Goal: Navigation & Orientation: Find specific page/section

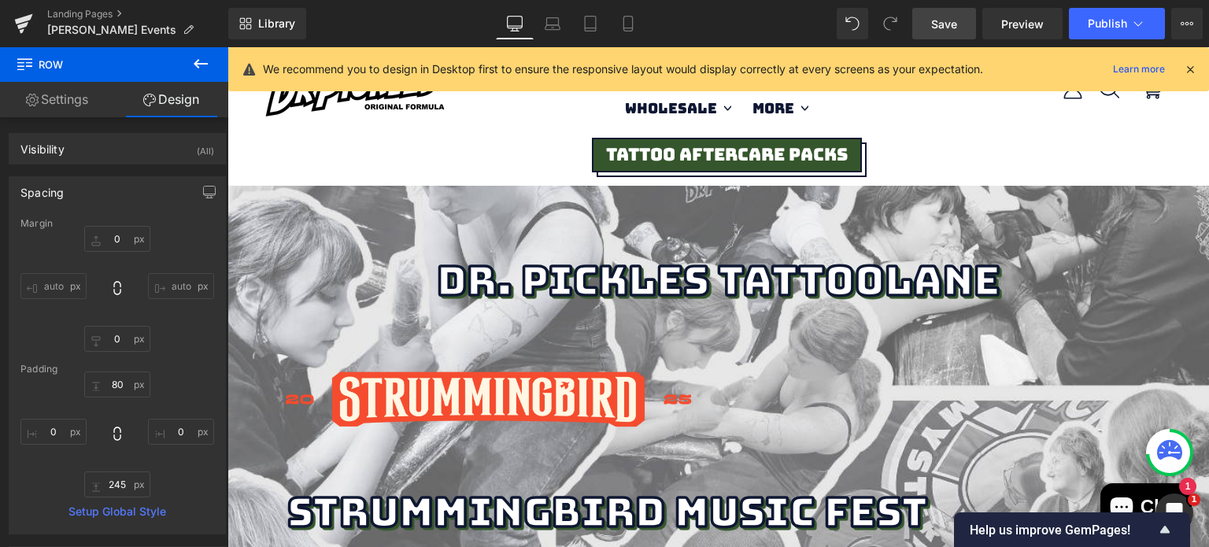
click at [948, 23] on span "Save" at bounding box center [944, 24] width 26 height 17
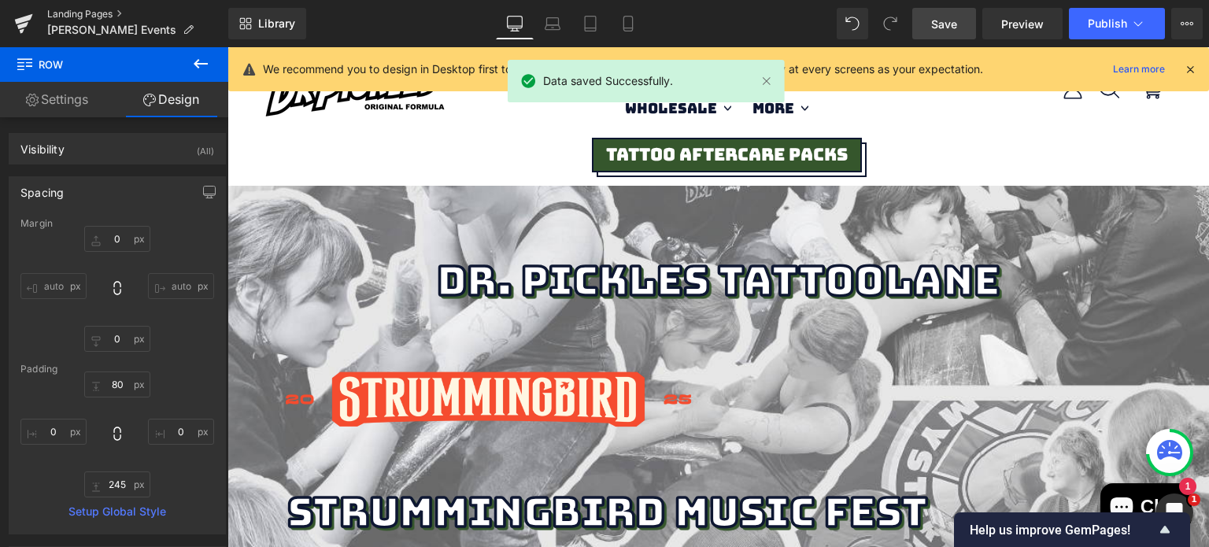
click at [102, 9] on link "Landing Pages" at bounding box center [137, 14] width 181 height 13
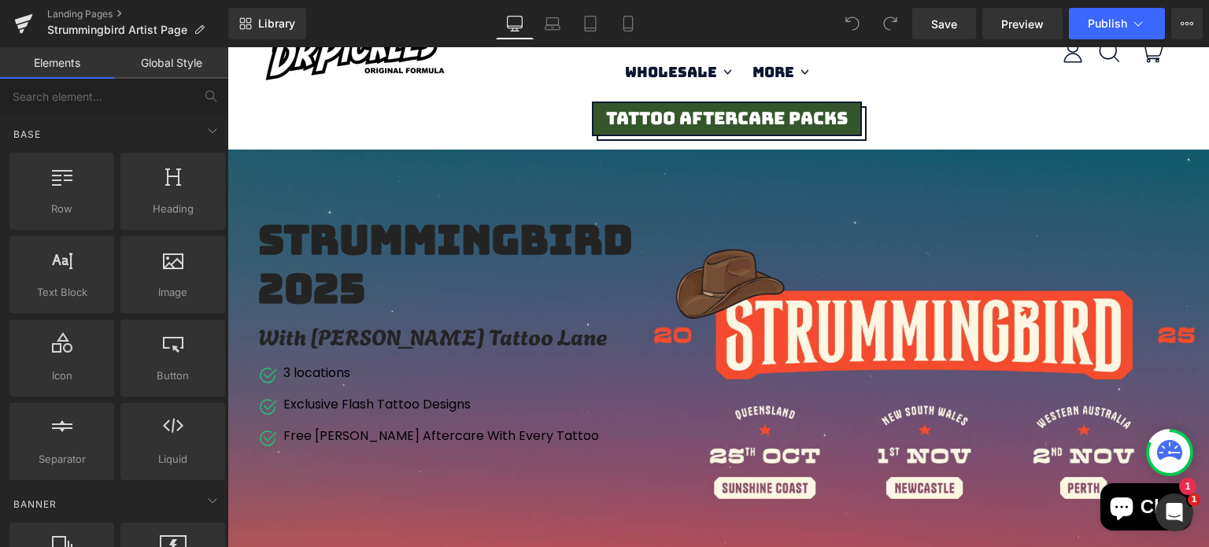
scroll to position [39, 0]
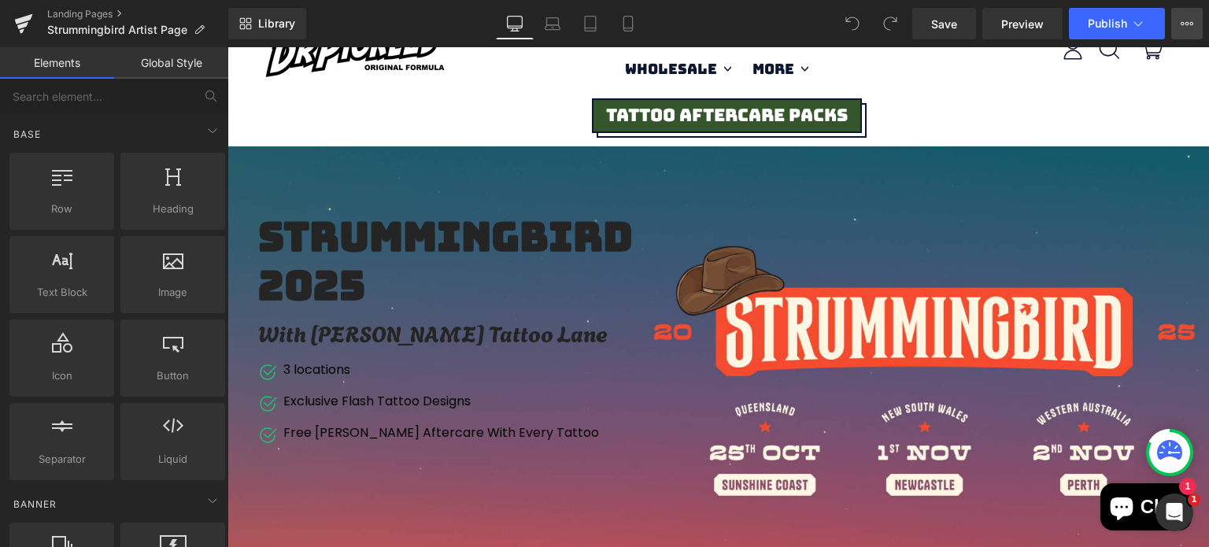
click at [1189, 25] on icon at bounding box center [1187, 23] width 13 height 13
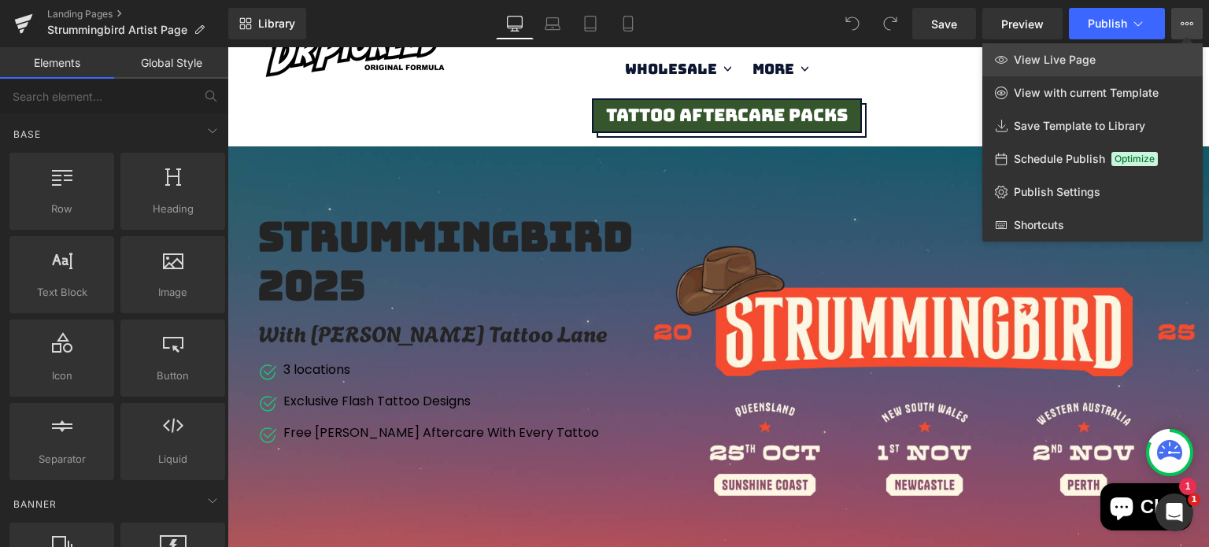
click at [1138, 50] on link "View Live Page" at bounding box center [1092, 59] width 220 height 33
